Goal: Information Seeking & Learning: Learn about a topic

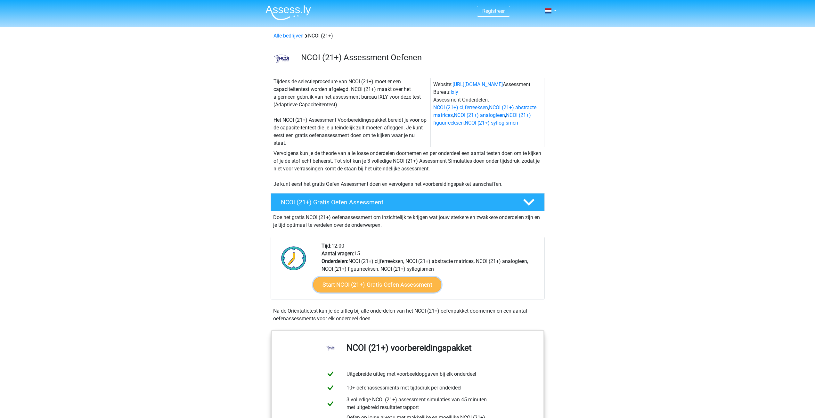
click at [377, 283] on link "Start NCOI (21+) Gratis Oefen Assessment" at bounding box center [377, 284] width 128 height 15
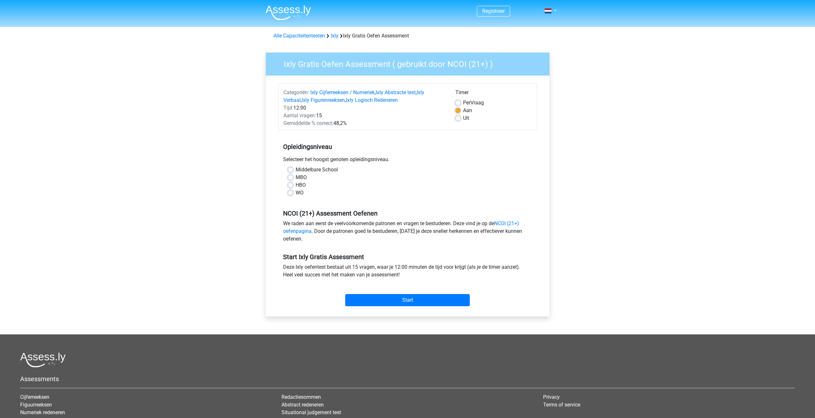
click at [291, 174] on div "MBO" at bounding box center [407, 178] width 239 height 8
click at [296, 175] on label "MBO" at bounding box center [301, 178] width 11 height 8
click at [289, 175] on input "MBO" at bounding box center [290, 177] width 5 height 6
radio input "true"
click at [410, 300] on input "Start" at bounding box center [407, 300] width 125 height 12
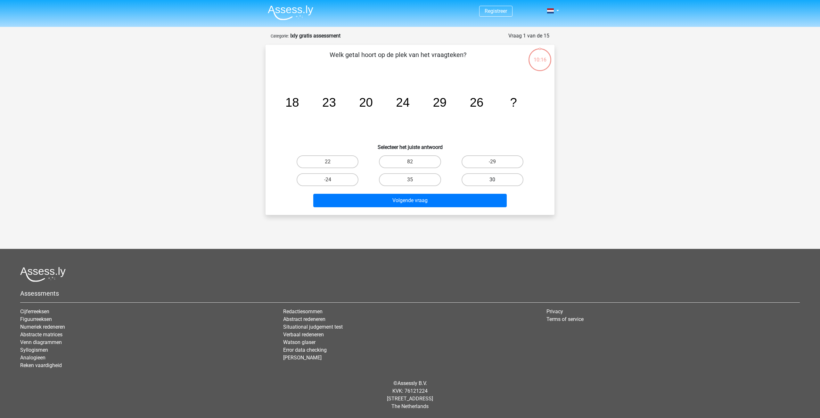
click at [500, 177] on label "30" at bounding box center [492, 179] width 62 height 13
click at [496, 180] on input "30" at bounding box center [494, 182] width 4 height 4
radio input "true"
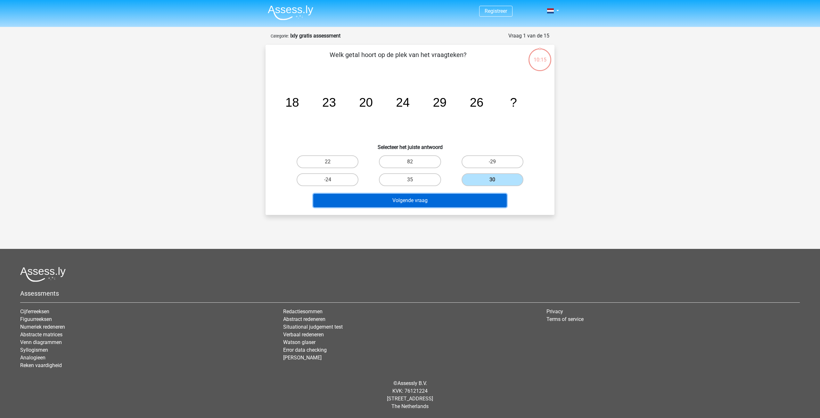
click at [423, 201] on button "Volgende vraag" at bounding box center [410, 200] width 194 height 13
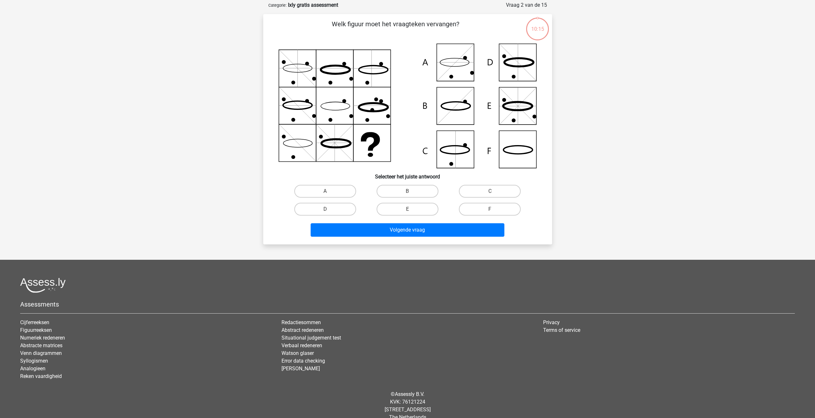
scroll to position [32, 0]
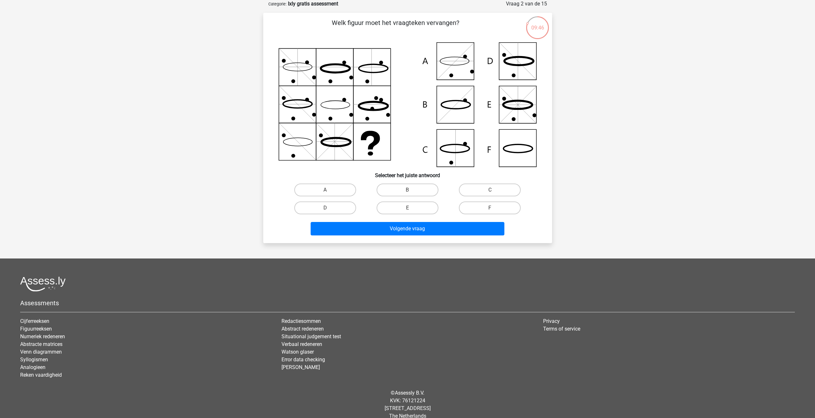
click at [462, 153] on icon at bounding box center [454, 148] width 29 height 8
click at [500, 187] on label "C" at bounding box center [490, 189] width 62 height 13
click at [494, 190] on input "C" at bounding box center [492, 192] width 4 height 4
radio input "true"
click at [418, 230] on button "Volgende vraag" at bounding box center [408, 228] width 194 height 13
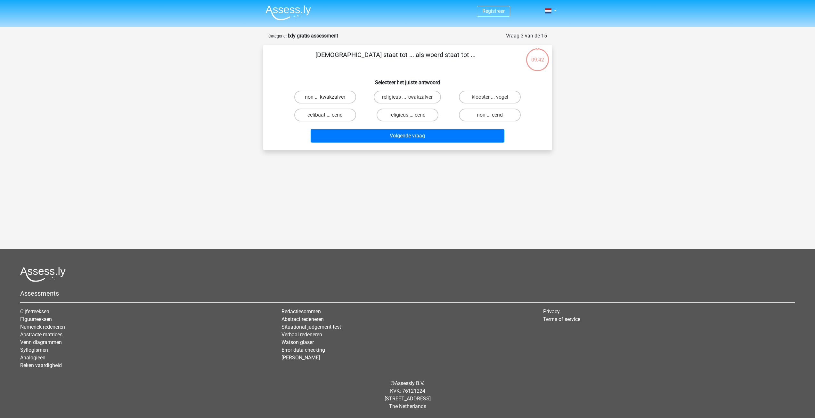
scroll to position [0, 0]
click at [492, 114] on label "non ... eend" at bounding box center [492, 115] width 62 height 13
click at [492, 115] on input "non ... eend" at bounding box center [494, 117] width 4 height 4
radio input "true"
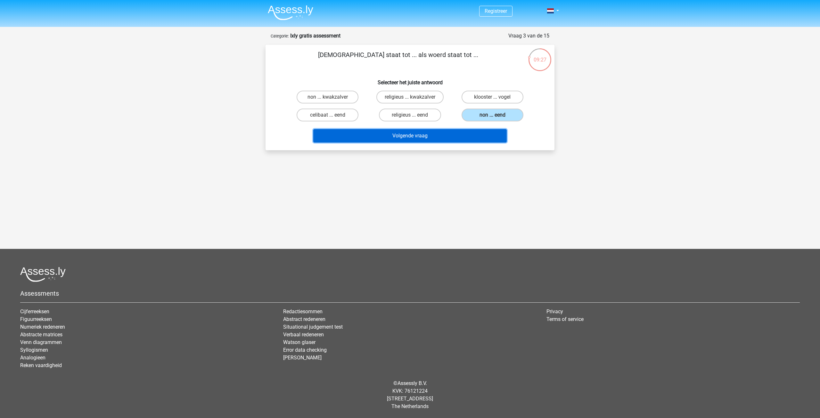
click at [416, 133] on button "Volgende vraag" at bounding box center [410, 135] width 194 height 13
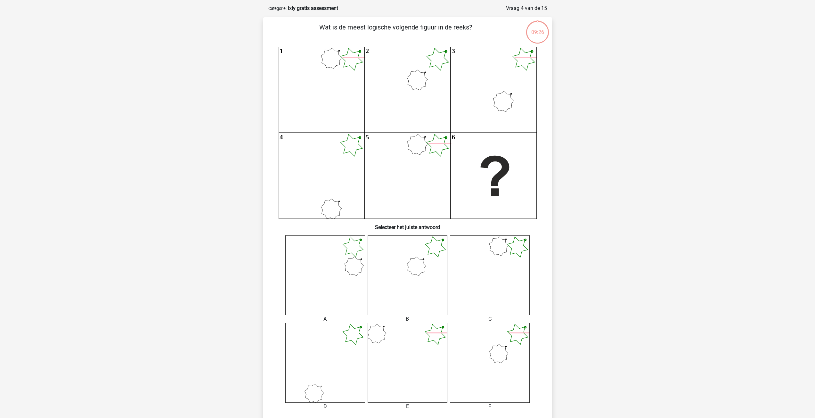
scroll to position [32, 0]
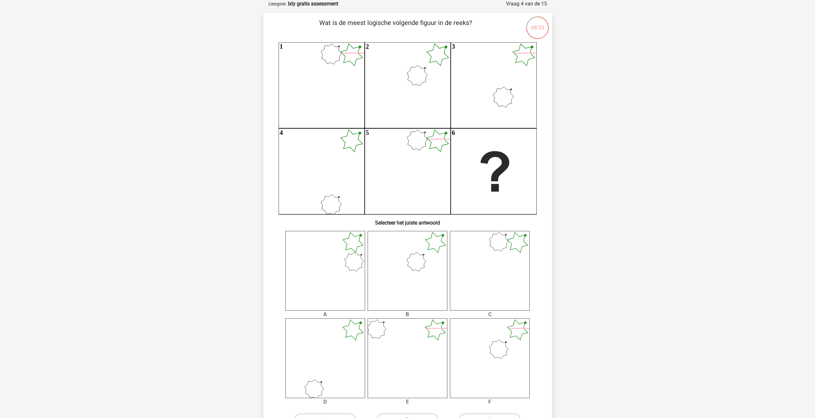
click at [424, 279] on icon at bounding box center [408, 271] width 80 height 80
click at [426, 248] on icon at bounding box center [408, 271] width 80 height 80
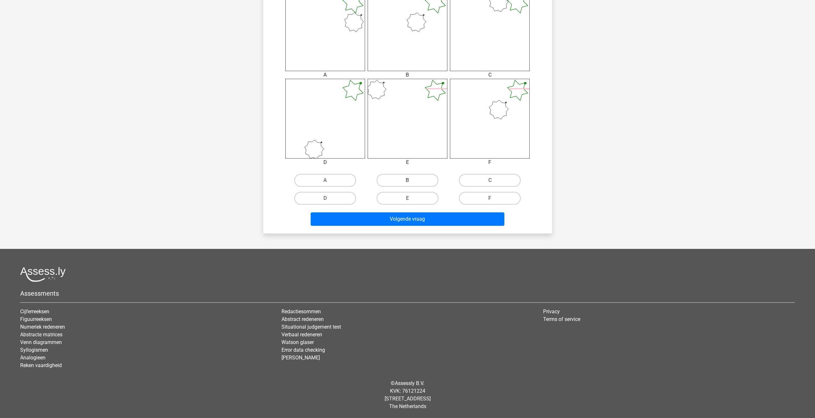
click at [411, 179] on label "B" at bounding box center [408, 180] width 62 height 13
click at [411, 180] on input "B" at bounding box center [409, 182] width 4 height 4
radio input "true"
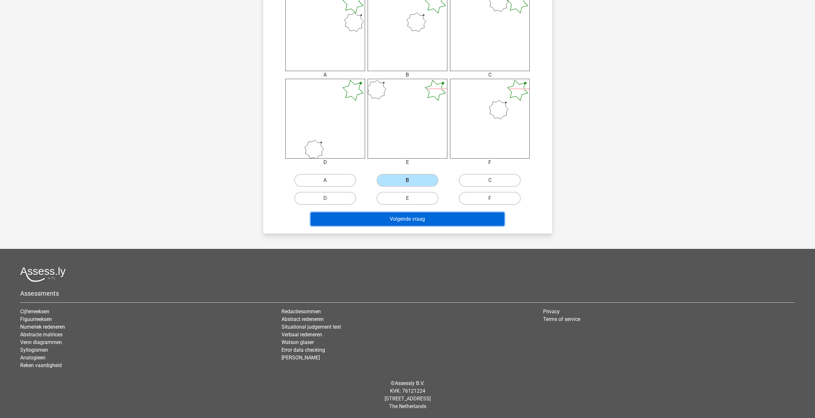
click at [407, 215] on button "Volgende vraag" at bounding box center [408, 218] width 194 height 13
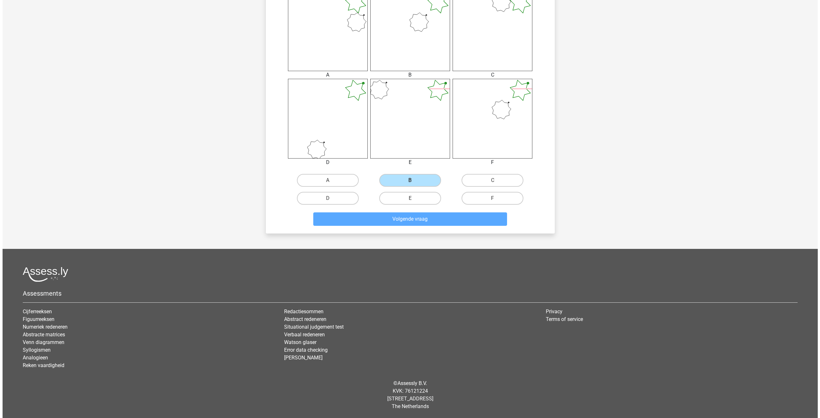
scroll to position [0, 0]
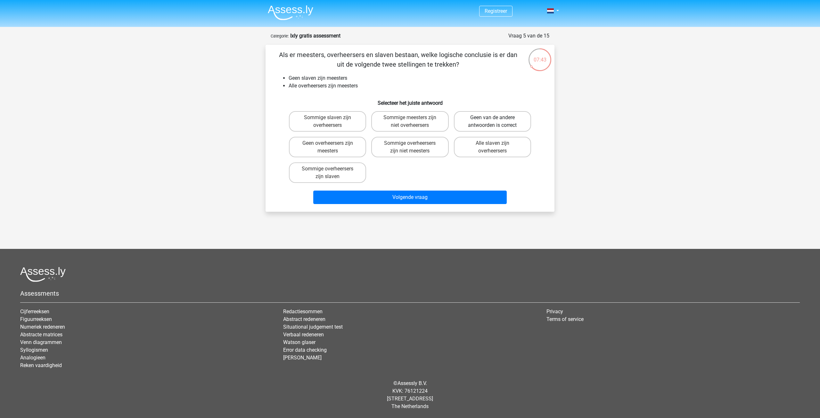
click at [483, 119] on label "Geen van de andere antwoorden is correct" at bounding box center [492, 121] width 77 height 20
click at [492, 119] on input "Geen van de andere antwoorden is correct" at bounding box center [494, 119] width 4 height 4
radio input "true"
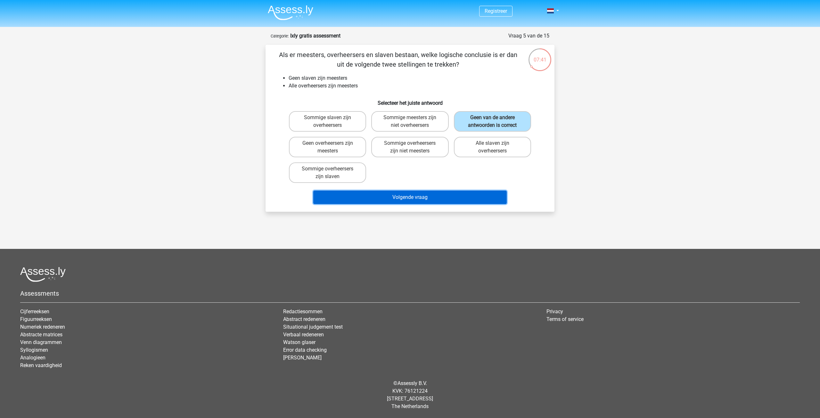
click at [423, 197] on button "Volgende vraag" at bounding box center [410, 196] width 194 height 13
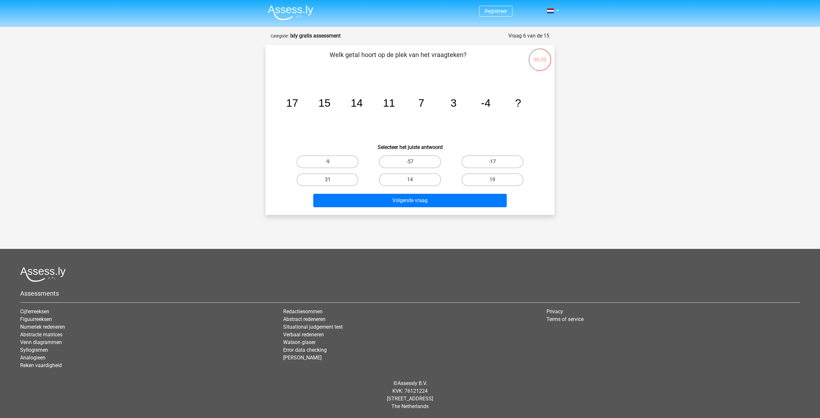
drag, startPoint x: 482, startPoint y: 157, endPoint x: 475, endPoint y: 166, distance: 11.1
click at [482, 158] on label "-17" at bounding box center [492, 161] width 62 height 13
click at [492, 162] on input "-17" at bounding box center [494, 164] width 4 height 4
radio input "true"
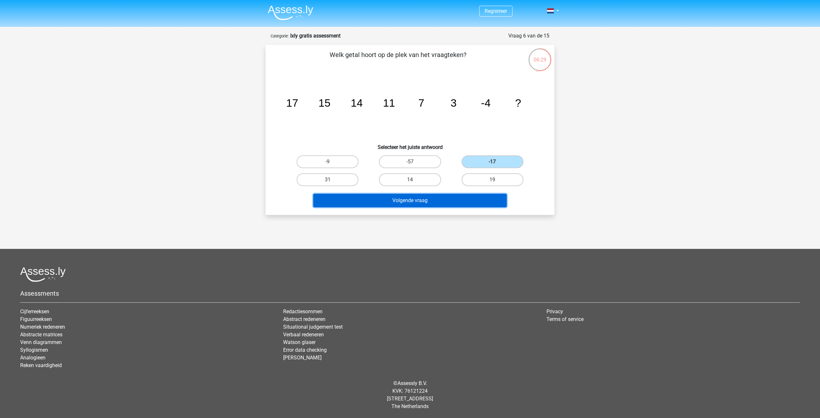
click at [439, 199] on button "Volgende vraag" at bounding box center [410, 200] width 194 height 13
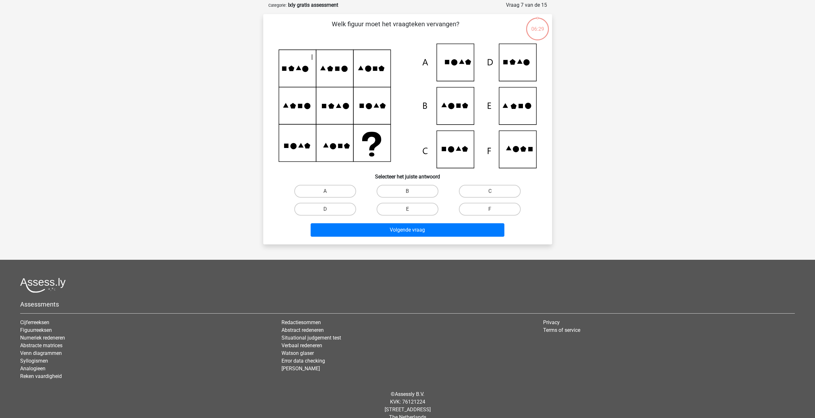
scroll to position [32, 0]
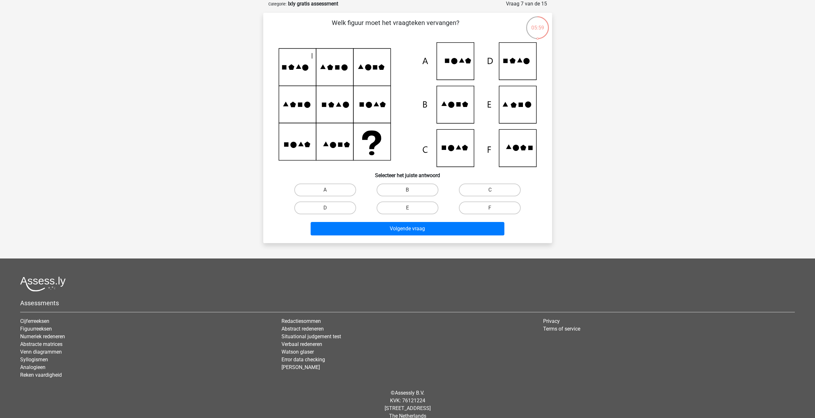
click at [465, 68] on icon at bounding box center [408, 104] width 258 height 125
click at [455, 69] on icon at bounding box center [408, 104] width 258 height 125
click at [323, 190] on label "A" at bounding box center [325, 189] width 62 height 13
click at [325, 190] on input "A" at bounding box center [327, 192] width 4 height 4
radio input "true"
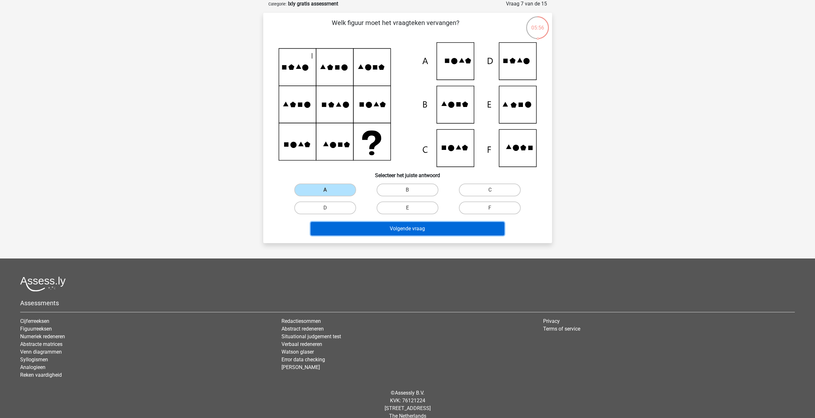
click at [402, 230] on button "Volgende vraag" at bounding box center [408, 228] width 194 height 13
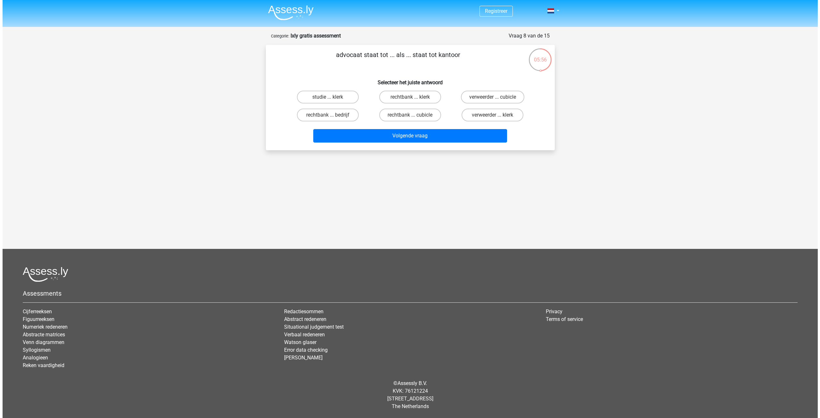
scroll to position [0, 0]
click at [401, 96] on label "rechtbank ... klerk" at bounding box center [410, 97] width 62 height 13
click at [410, 97] on input "rechtbank ... klerk" at bounding box center [412, 99] width 4 height 4
radio input "true"
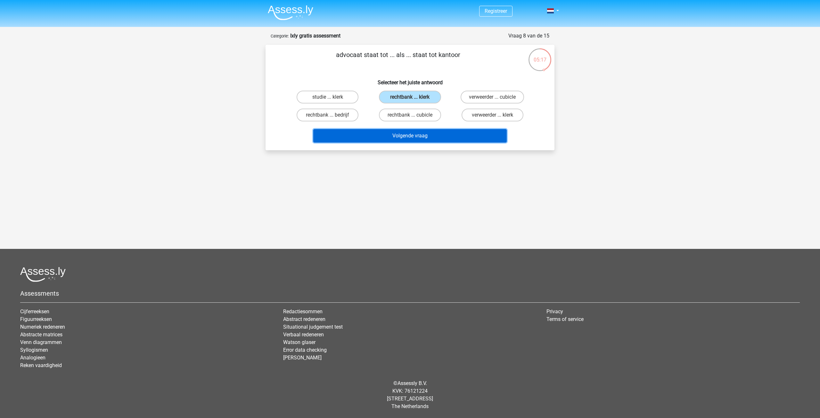
click at [419, 135] on button "Volgende vraag" at bounding box center [410, 135] width 194 height 13
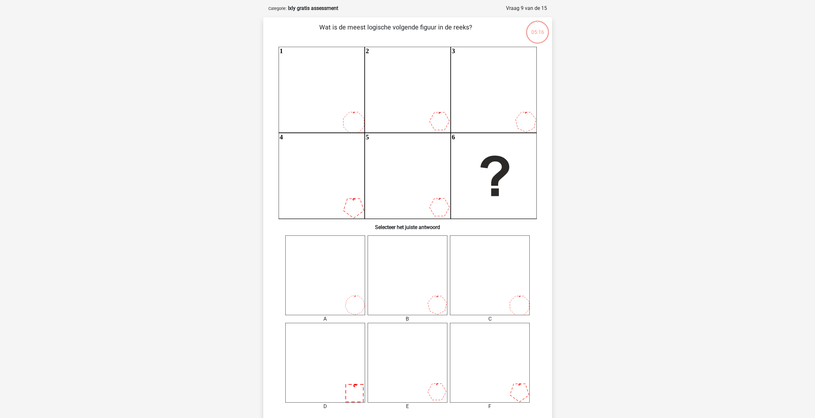
scroll to position [32, 0]
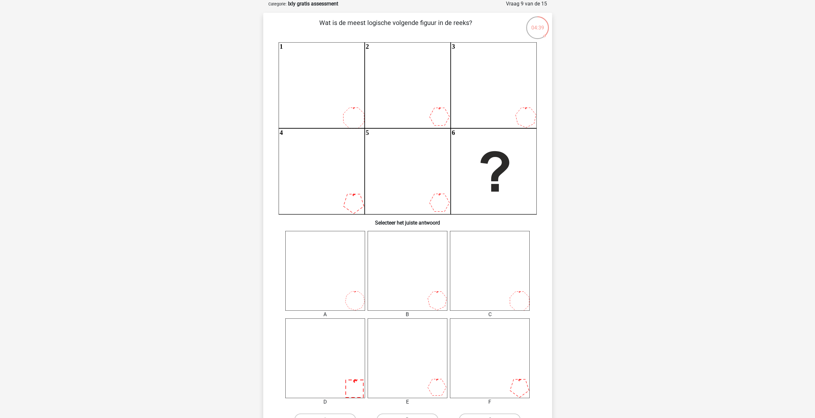
click at [349, 380] on icon at bounding box center [354, 389] width 18 height 18
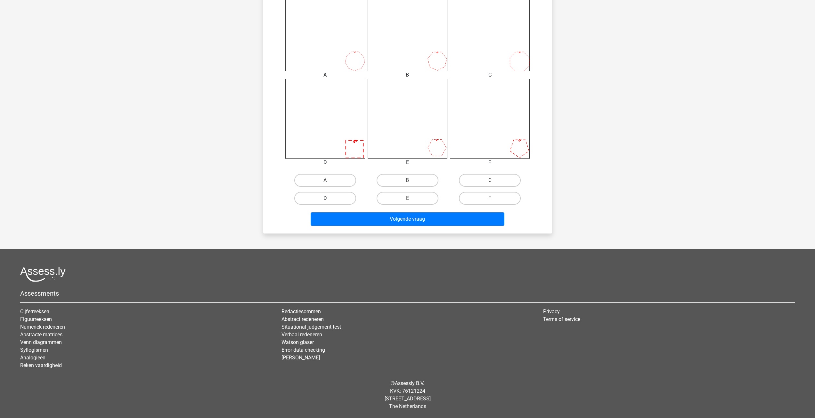
click at [334, 197] on label "D" at bounding box center [325, 198] width 62 height 13
click at [329, 198] on input "D" at bounding box center [327, 200] width 4 height 4
radio input "true"
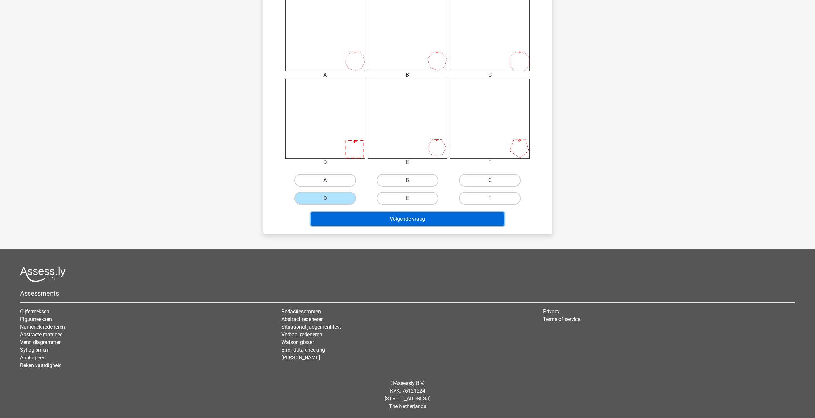
click at [409, 218] on button "Volgende vraag" at bounding box center [408, 218] width 194 height 13
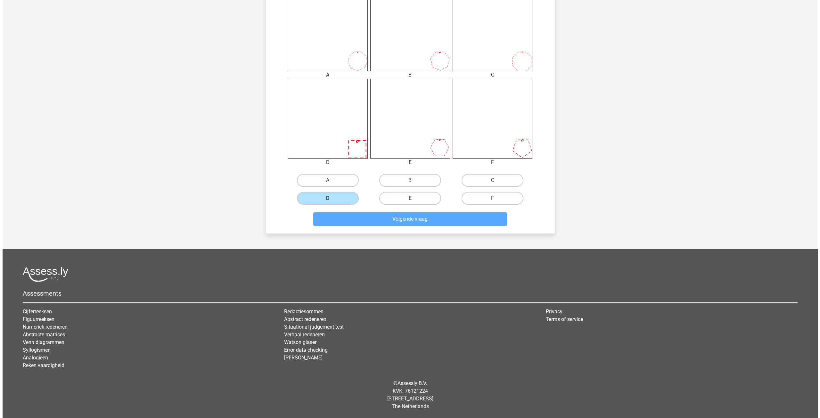
scroll to position [0, 0]
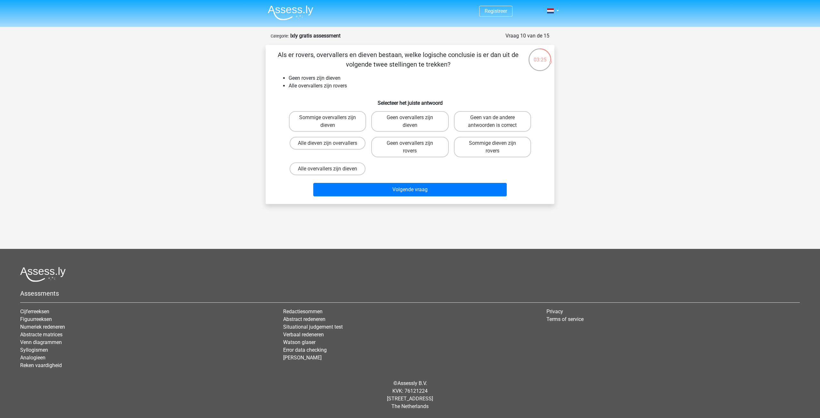
drag, startPoint x: 428, startPoint y: 120, endPoint x: 433, endPoint y: 135, distance: 15.0
click at [428, 120] on label "Geen overvallers zijn dieven" at bounding box center [409, 121] width 77 height 20
click at [414, 120] on input "Geen overvallers zijn dieven" at bounding box center [412, 119] width 4 height 4
radio input "true"
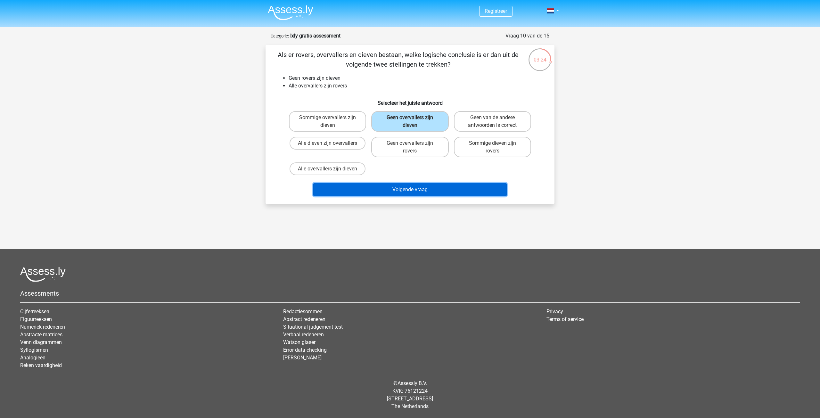
click at [417, 188] on button "Volgende vraag" at bounding box center [410, 189] width 194 height 13
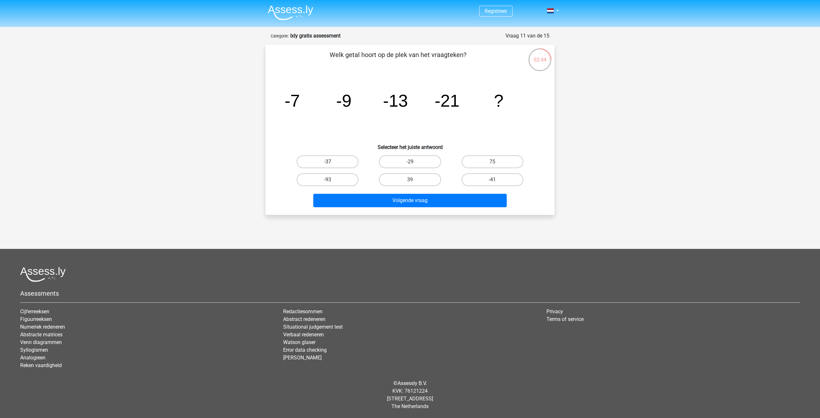
click at [321, 161] on label "-37" at bounding box center [327, 161] width 62 height 13
click at [328, 162] on input "-37" at bounding box center [330, 164] width 4 height 4
radio input "true"
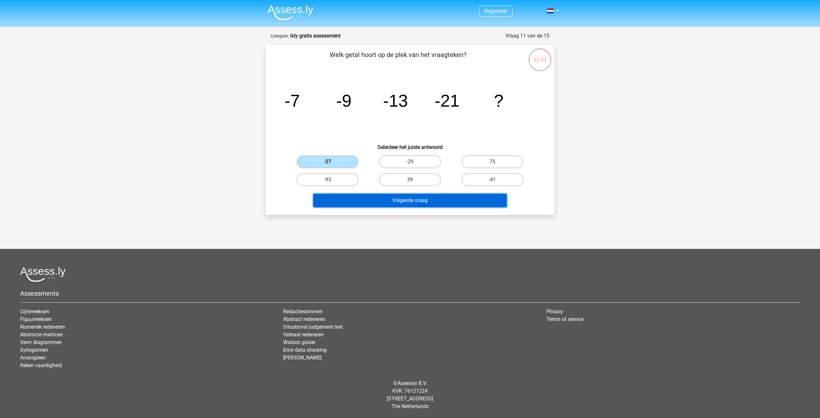
click at [394, 200] on button "Volgende vraag" at bounding box center [410, 200] width 194 height 13
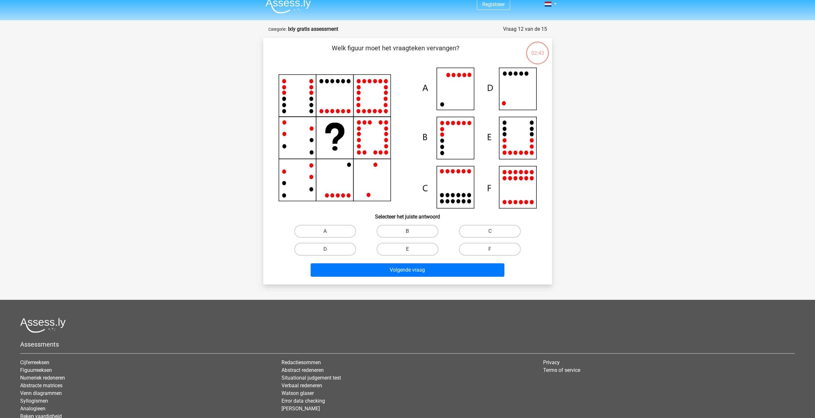
scroll to position [32, 0]
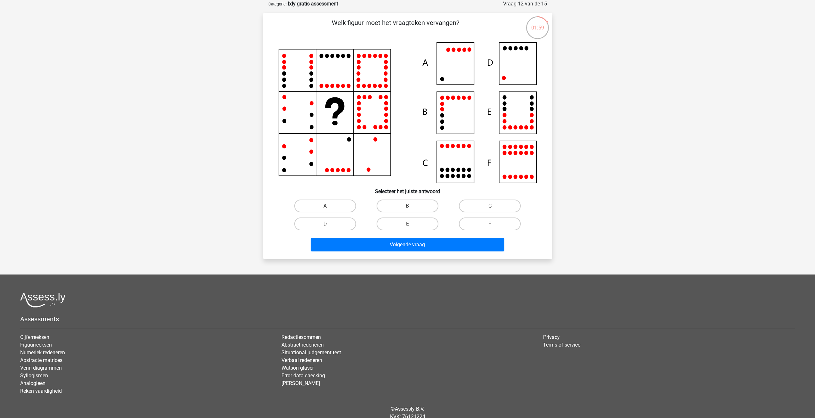
click at [512, 75] on icon at bounding box center [408, 112] width 258 height 141
click at [331, 226] on label "D" at bounding box center [325, 223] width 62 height 13
click at [329, 226] on input "D" at bounding box center [327, 226] width 4 height 4
radio input "true"
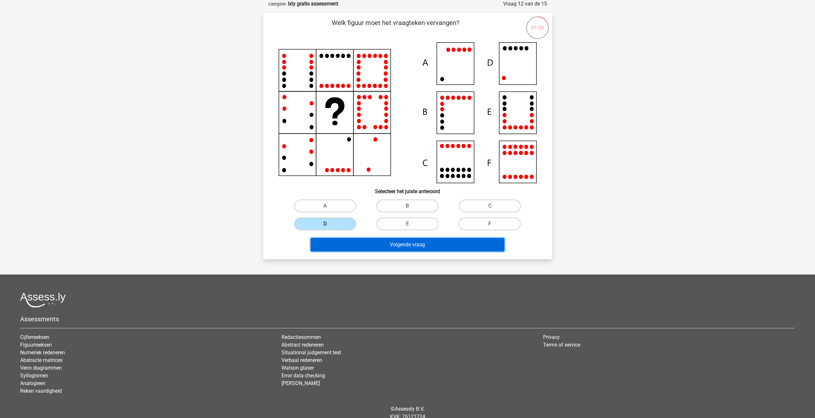
click at [393, 246] on button "Volgende vraag" at bounding box center [408, 244] width 194 height 13
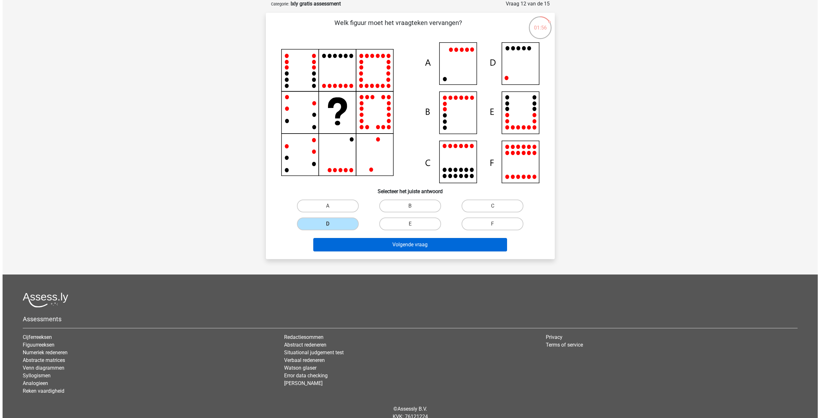
scroll to position [0, 0]
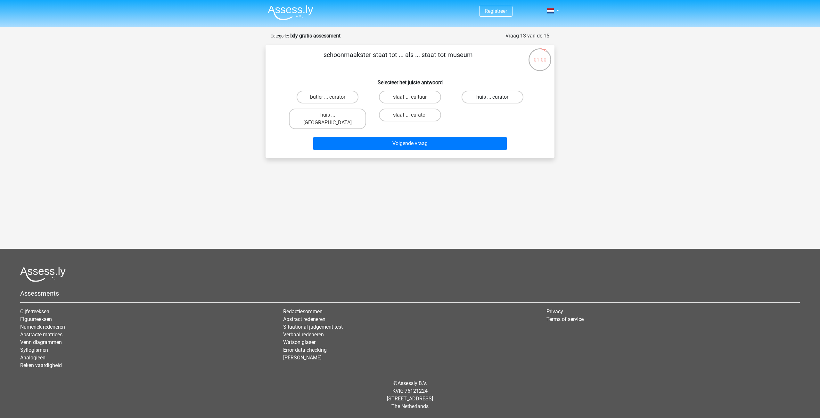
click at [482, 96] on label "huis ... curator" at bounding box center [492, 97] width 62 height 13
click at [492, 97] on input "huis ... curator" at bounding box center [494, 99] width 4 height 4
radio input "true"
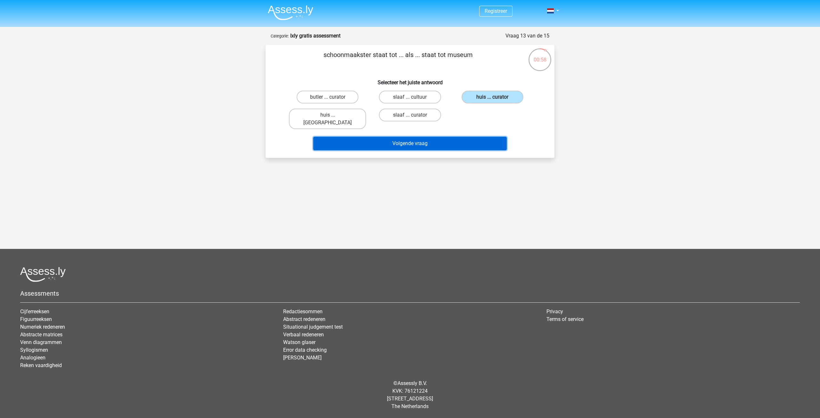
click at [404, 137] on button "Volgende vraag" at bounding box center [410, 143] width 194 height 13
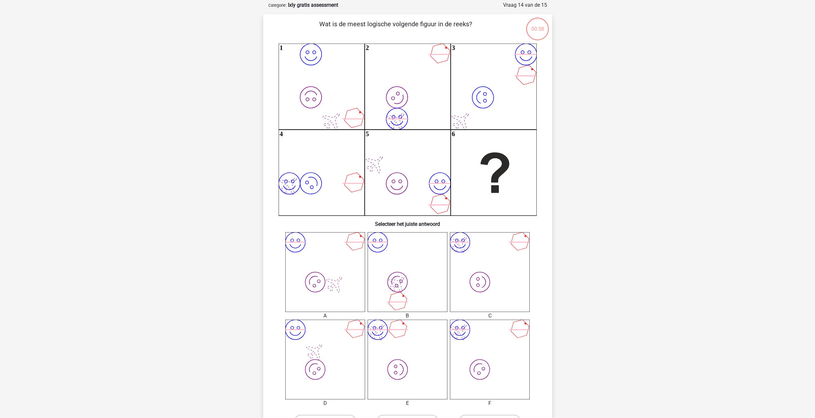
scroll to position [32, 0]
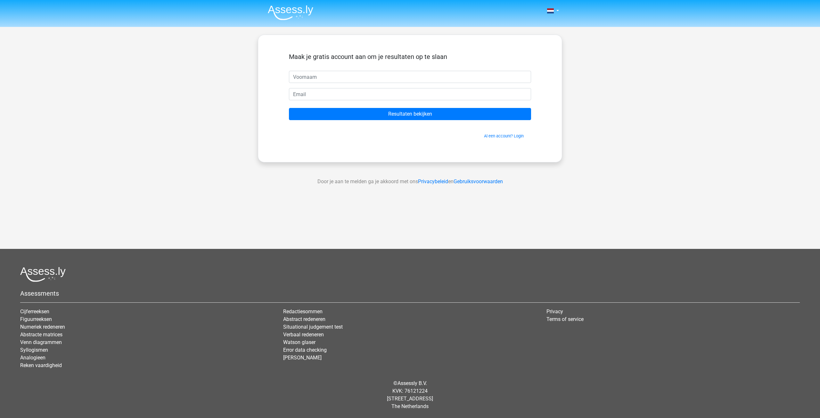
click at [317, 75] on input "text" at bounding box center [410, 77] width 242 height 12
type input "Sara"
click at [310, 92] on input "email" at bounding box center [410, 94] width 242 height 12
type input "sara-haas@hotmail.com"
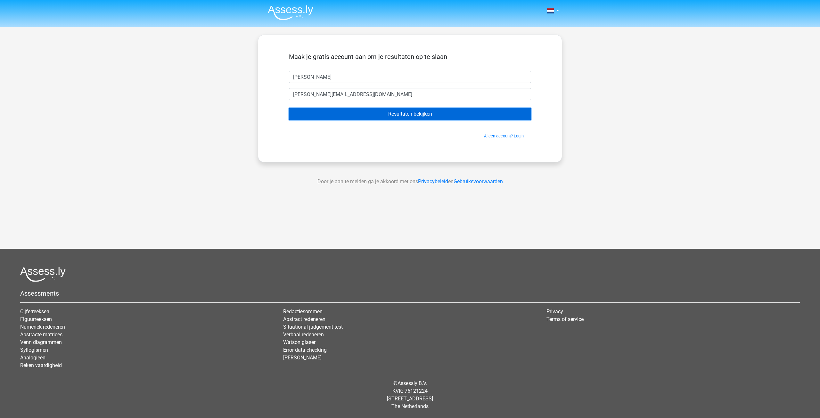
click at [393, 112] on input "Resultaten bekijken" at bounding box center [410, 114] width 242 height 12
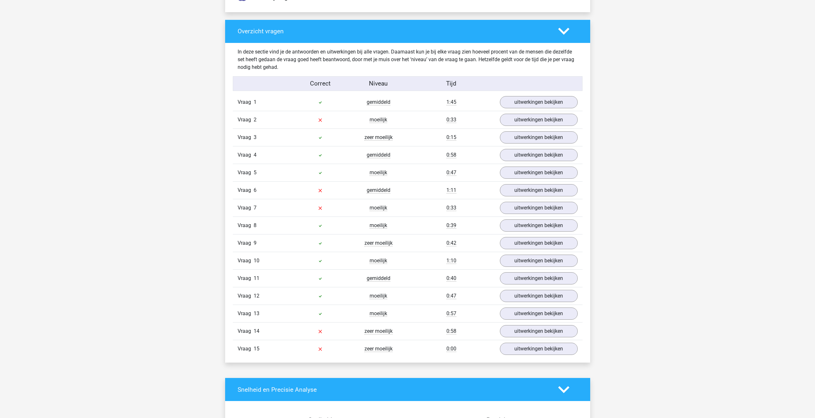
scroll to position [664, 0]
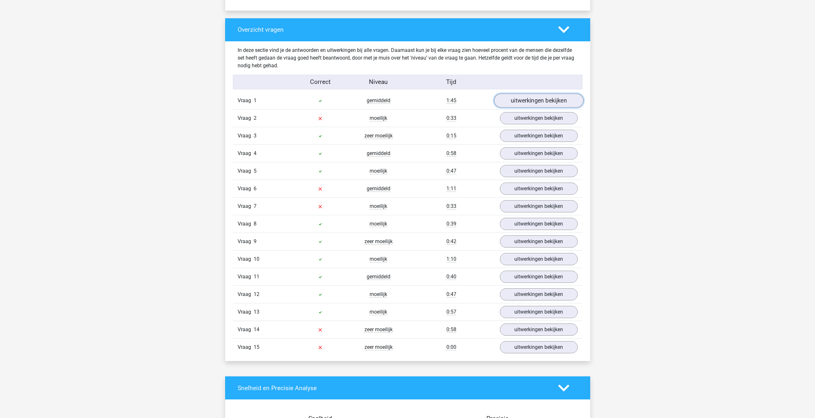
click at [534, 100] on link "uitwerkingen bekijken" at bounding box center [538, 101] width 89 height 14
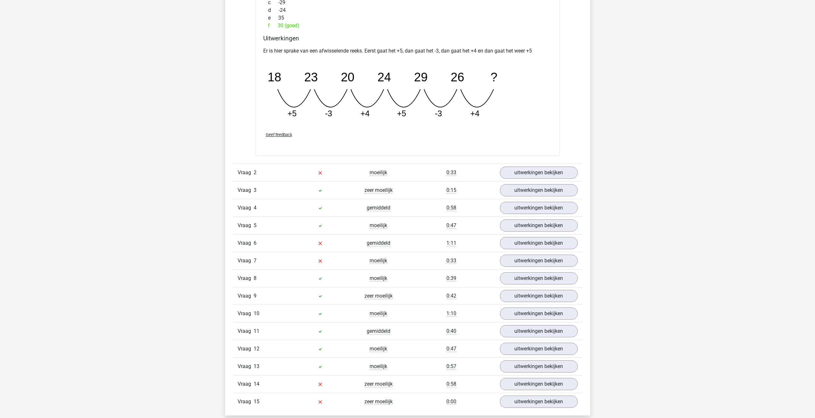
scroll to position [897, 0]
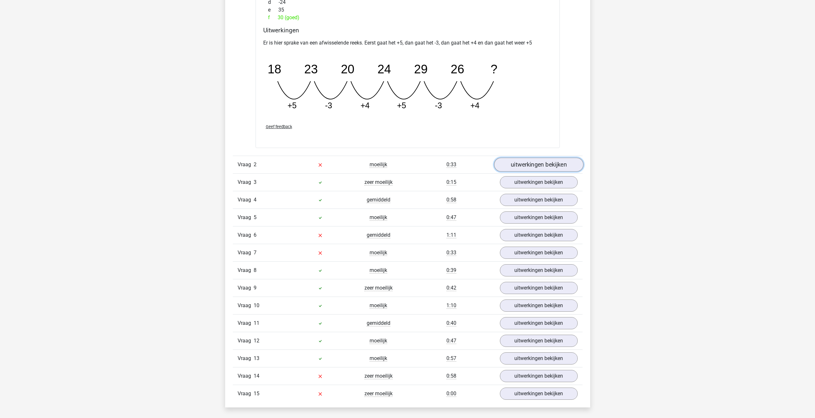
click at [529, 165] on link "uitwerkingen bekijken" at bounding box center [538, 165] width 89 height 14
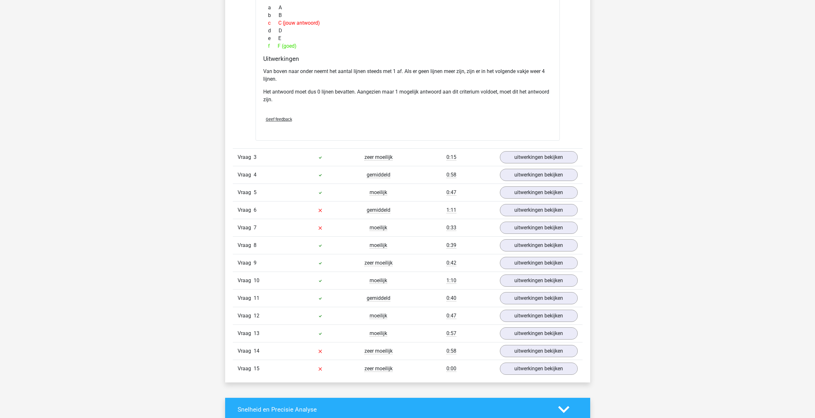
scroll to position [1243, 0]
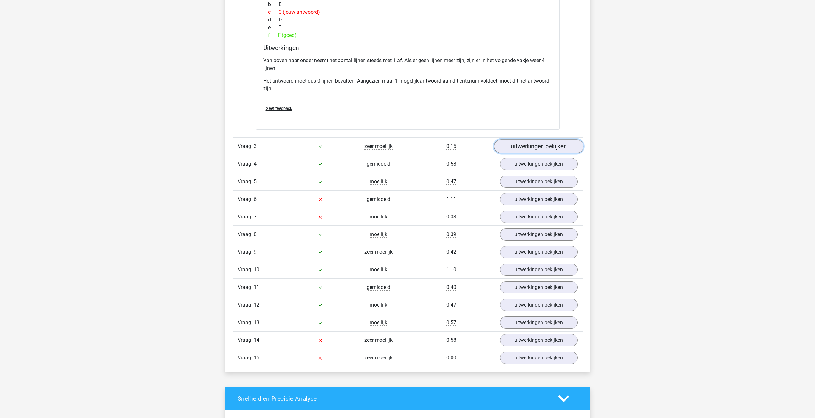
click at [536, 145] on link "uitwerkingen bekijken" at bounding box center [538, 147] width 89 height 14
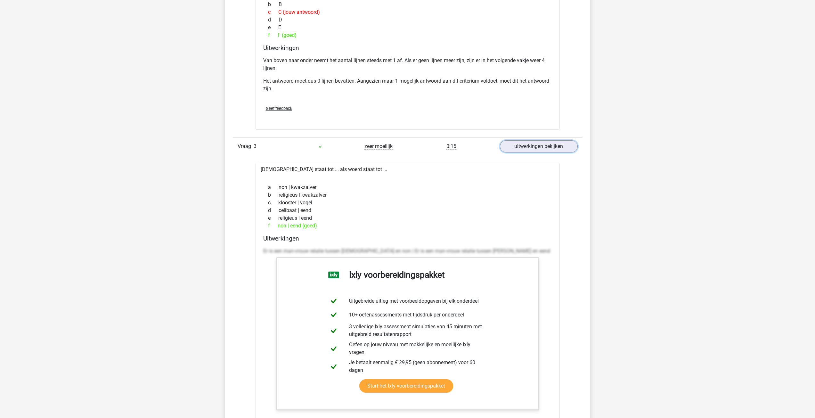
scroll to position [1608, 0]
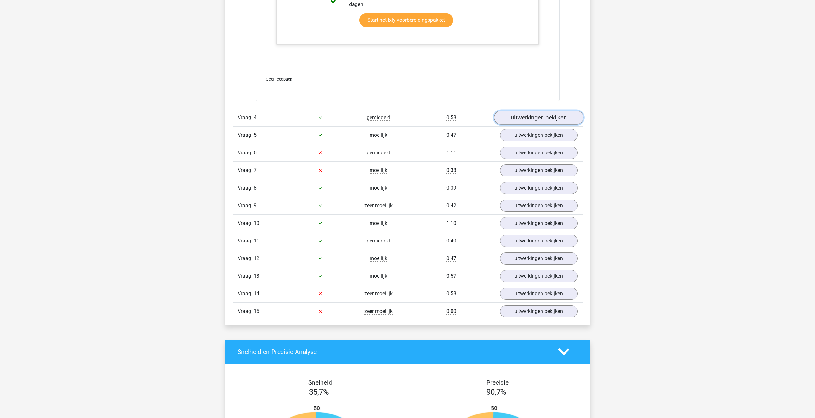
click at [538, 119] on link "uitwerkingen bekijken" at bounding box center [538, 117] width 89 height 14
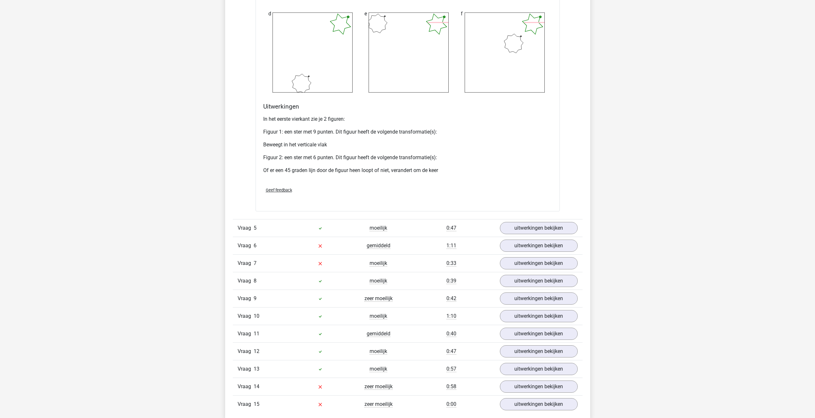
scroll to position [2055, 0]
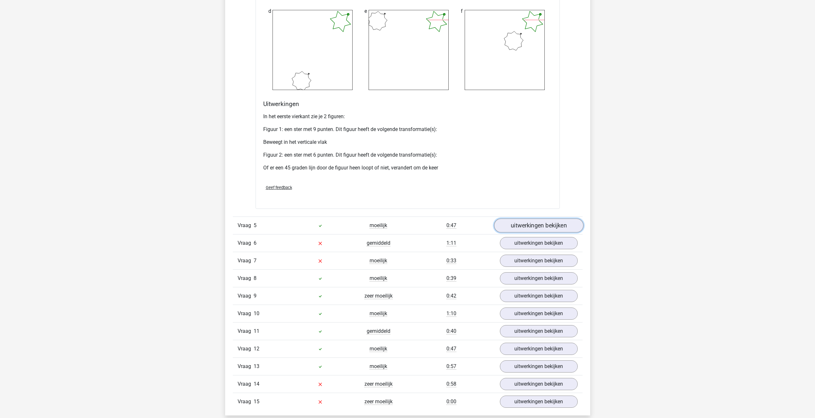
click at [537, 224] on link "uitwerkingen bekijken" at bounding box center [538, 226] width 89 height 14
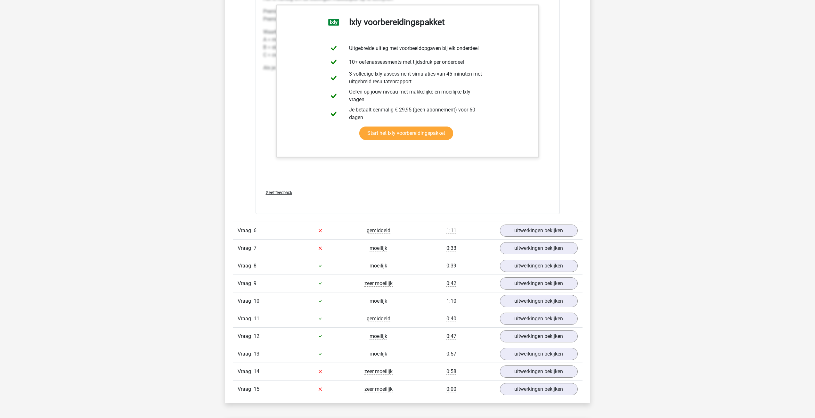
scroll to position [2418, 0]
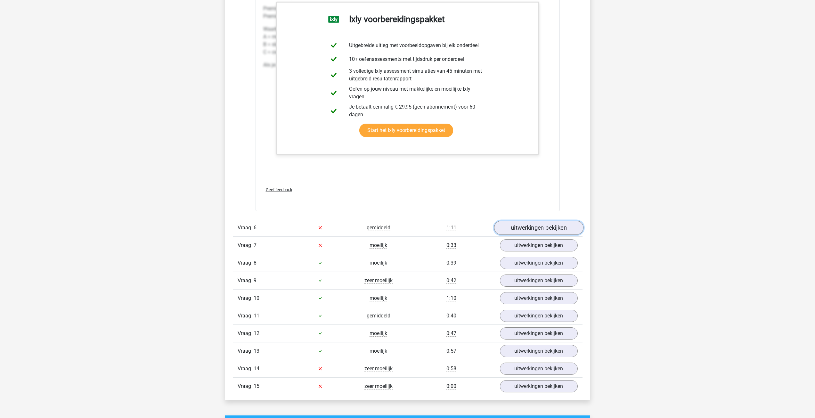
click at [538, 227] on link "uitwerkingen bekijken" at bounding box center [538, 228] width 89 height 14
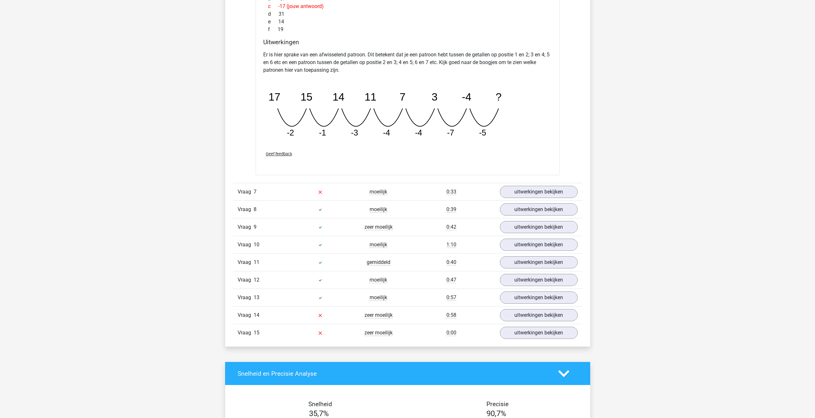
scroll to position [2775, 0]
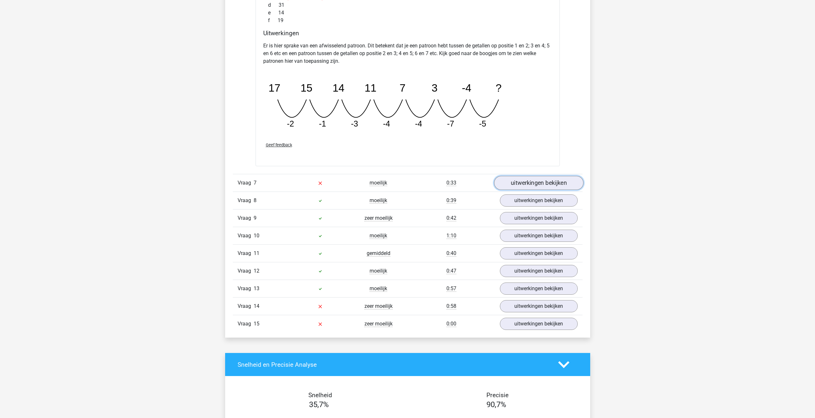
click at [529, 181] on link "uitwerkingen bekijken" at bounding box center [538, 183] width 89 height 14
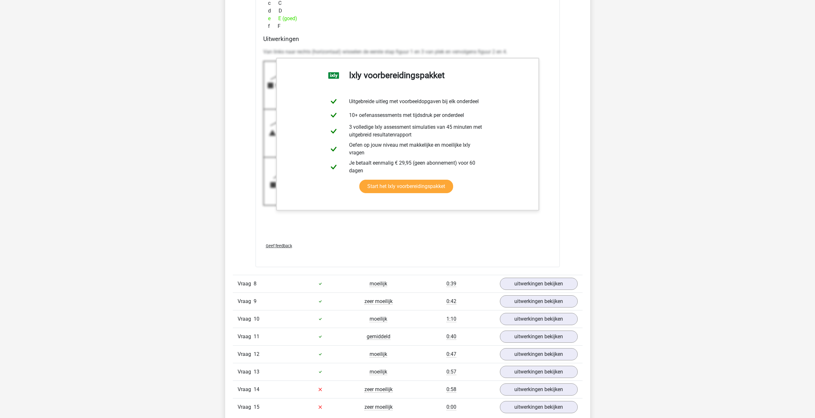
scroll to position [3320, 0]
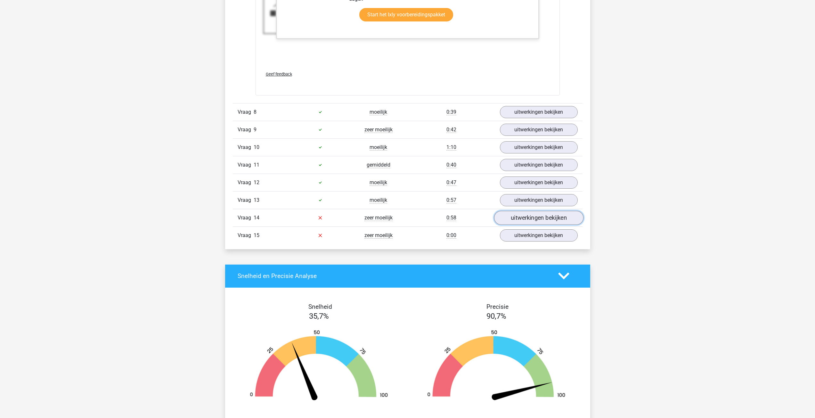
click at [529, 216] on link "uitwerkingen bekijken" at bounding box center [538, 218] width 89 height 14
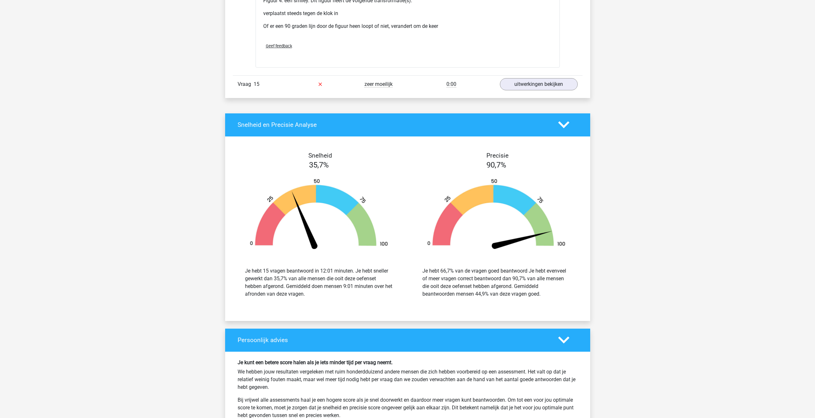
scroll to position [4089, 0]
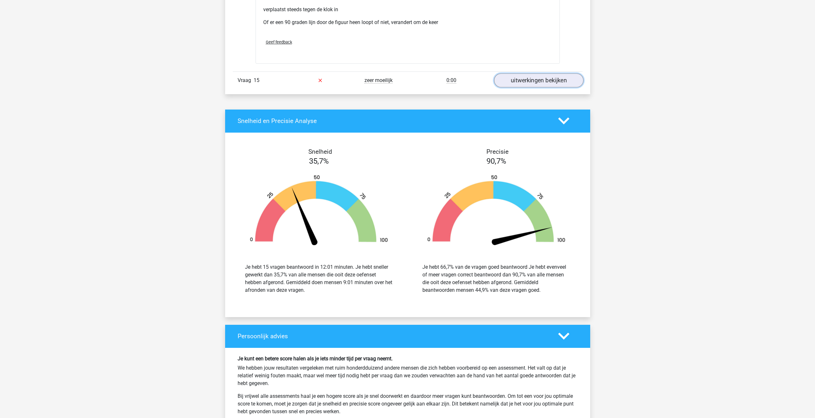
click at [538, 78] on link "uitwerkingen bekijken" at bounding box center [538, 80] width 89 height 14
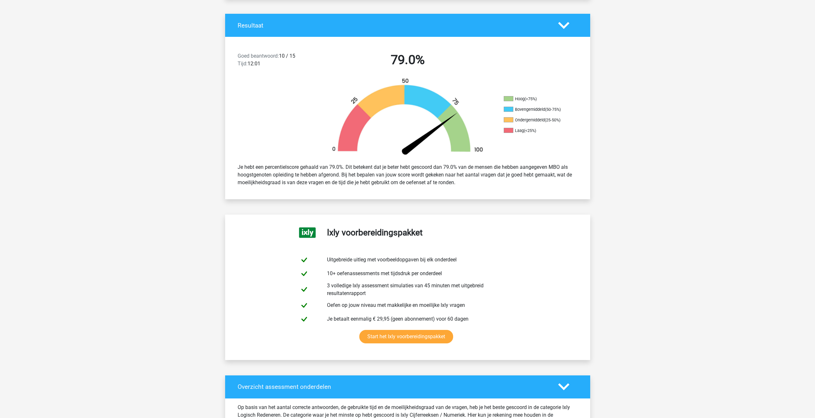
scroll to position [0, 0]
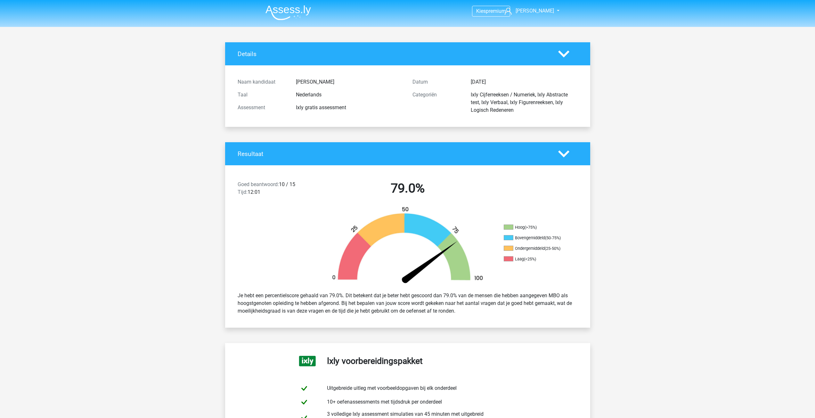
click at [292, 8] on img at bounding box center [287, 12] width 45 height 15
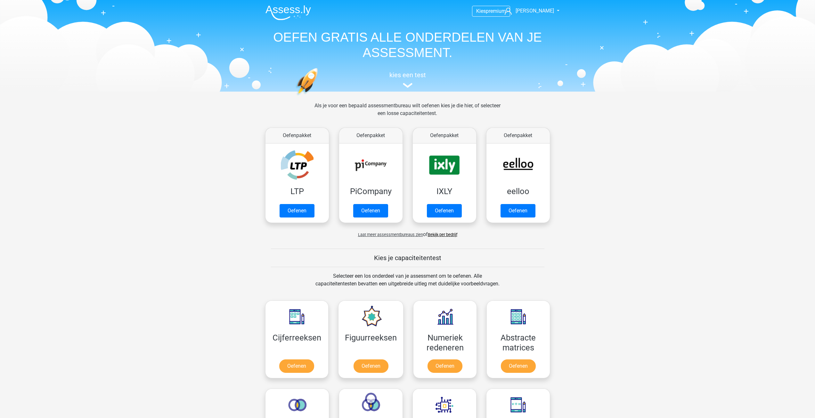
click at [444, 235] on link "Bekijk per bedrijf" at bounding box center [442, 234] width 29 height 5
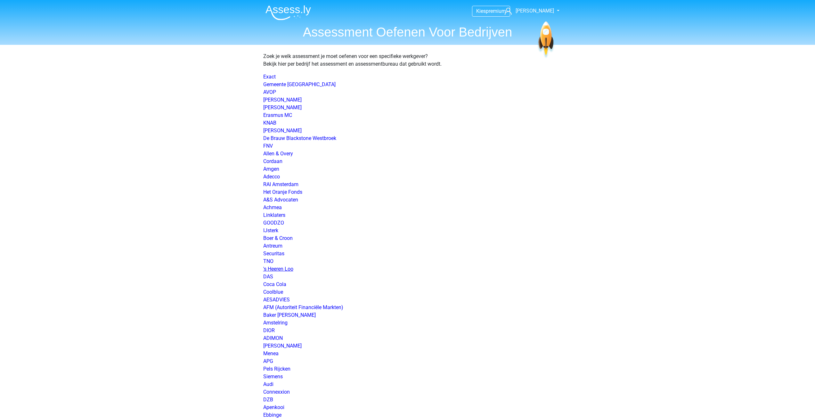
scroll to position [366, 0]
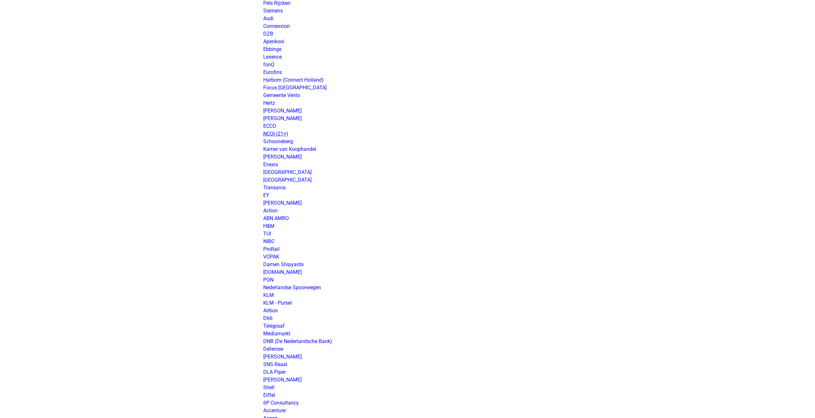
click at [268, 133] on link "NCOI (21+)" at bounding box center [275, 134] width 25 height 6
